Goal: Transaction & Acquisition: Purchase product/service

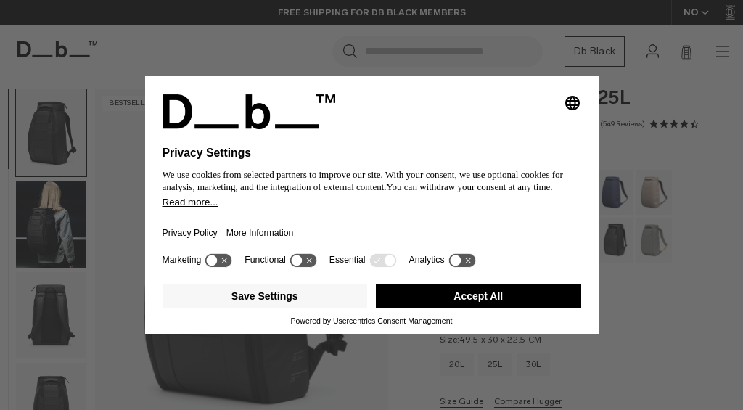
click at [476, 300] on button "Accept All" at bounding box center [478, 295] width 205 height 23
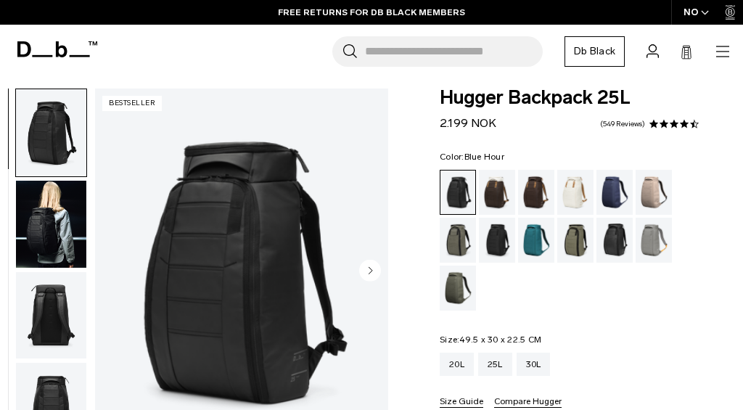
click at [609, 194] on div "Blue Hour" at bounding box center [614, 192] width 37 height 45
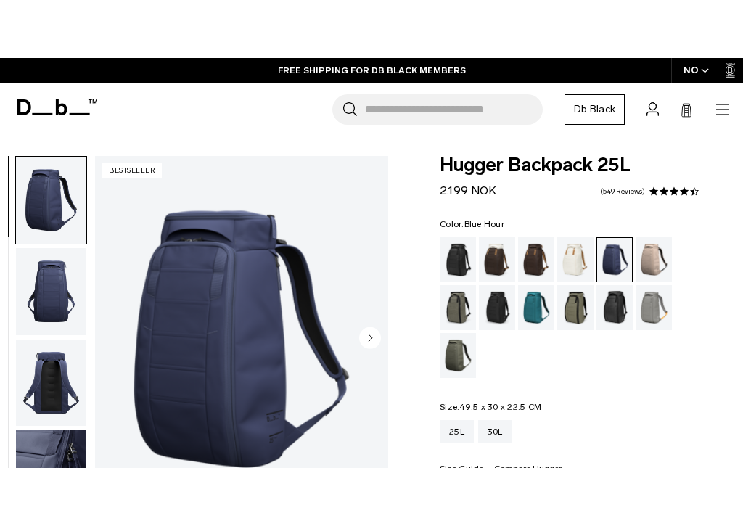
scroll to position [10, 0]
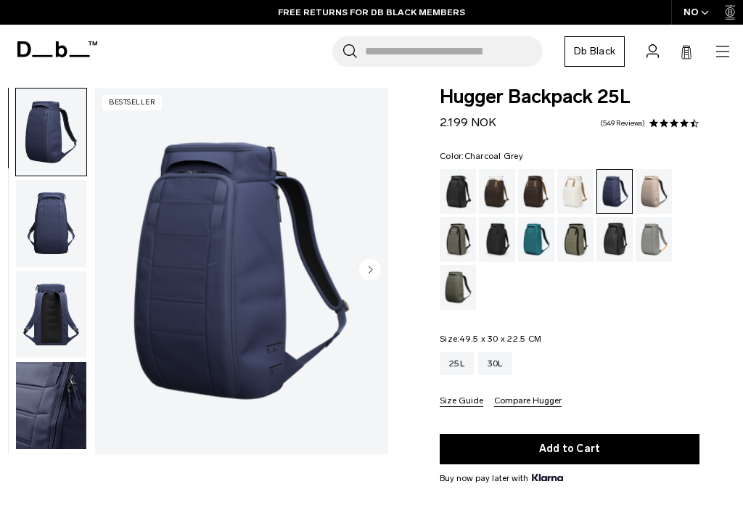
click at [368, 272] on circle "Next slide" at bounding box center [370, 269] width 22 height 22
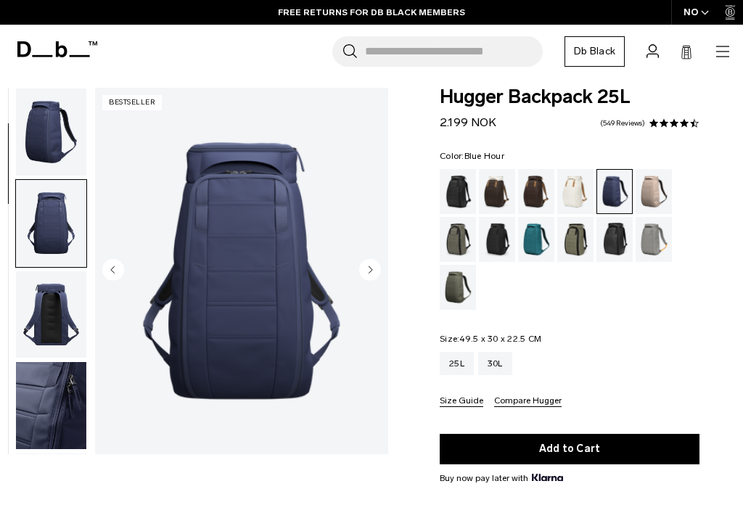
scroll to position [92, 0]
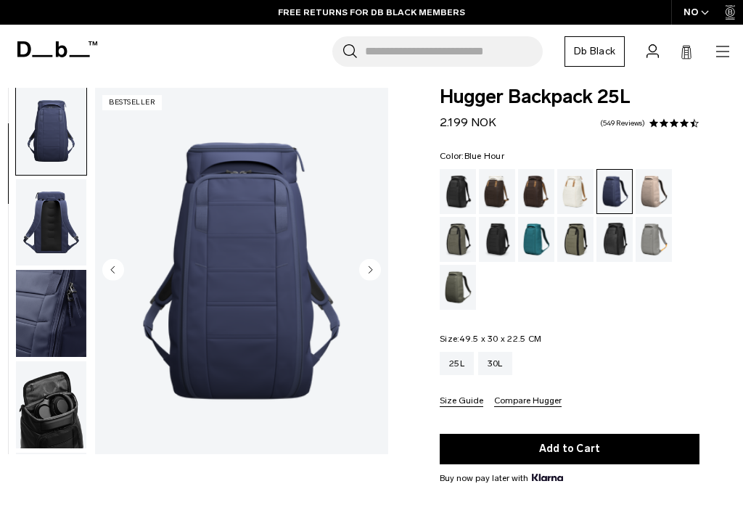
click at [368, 263] on circle "Next slide" at bounding box center [370, 269] width 22 height 22
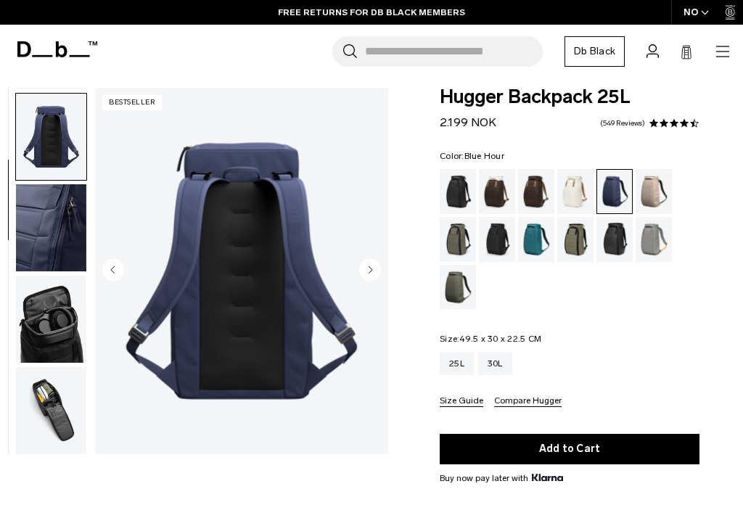
scroll to position [184, 0]
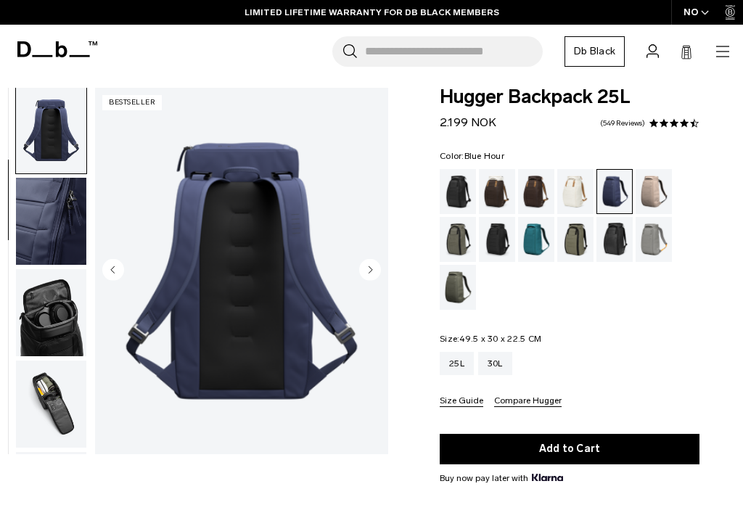
click at [487, 242] on div "Charcoal Grey" at bounding box center [497, 239] width 37 height 45
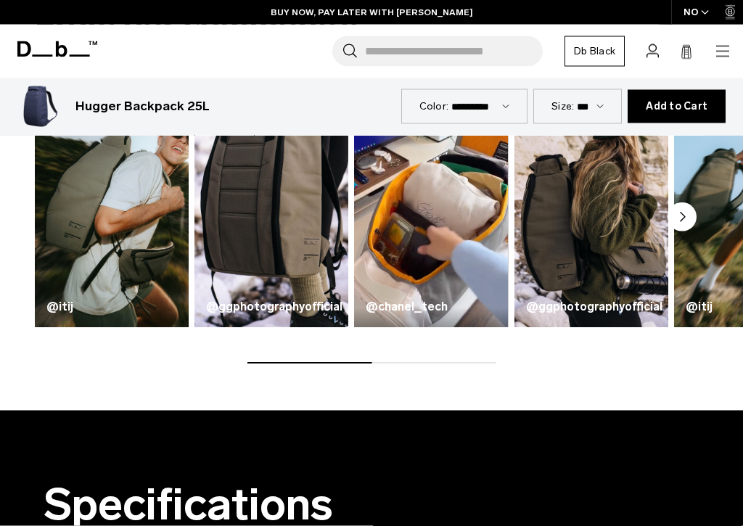
scroll to position [1042, 0]
